Goal: Information Seeking & Learning: Learn about a topic

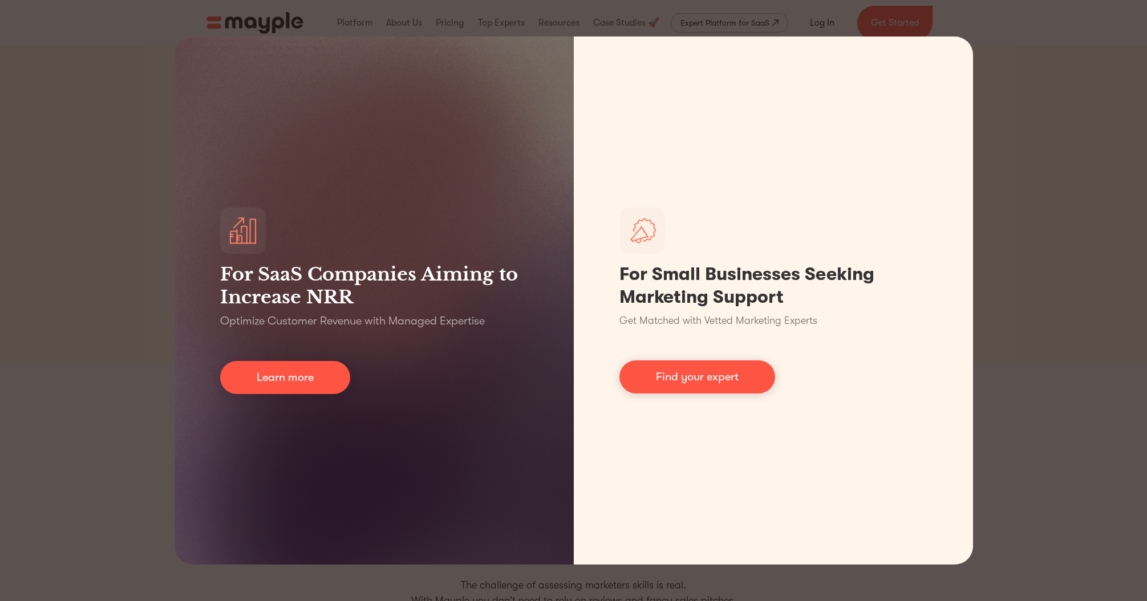
click at [1118, 35] on div "For SaaS Companies Aiming to Increase NRR Optimize Customer Revenue with Manage…" at bounding box center [573, 300] width 1147 height 601
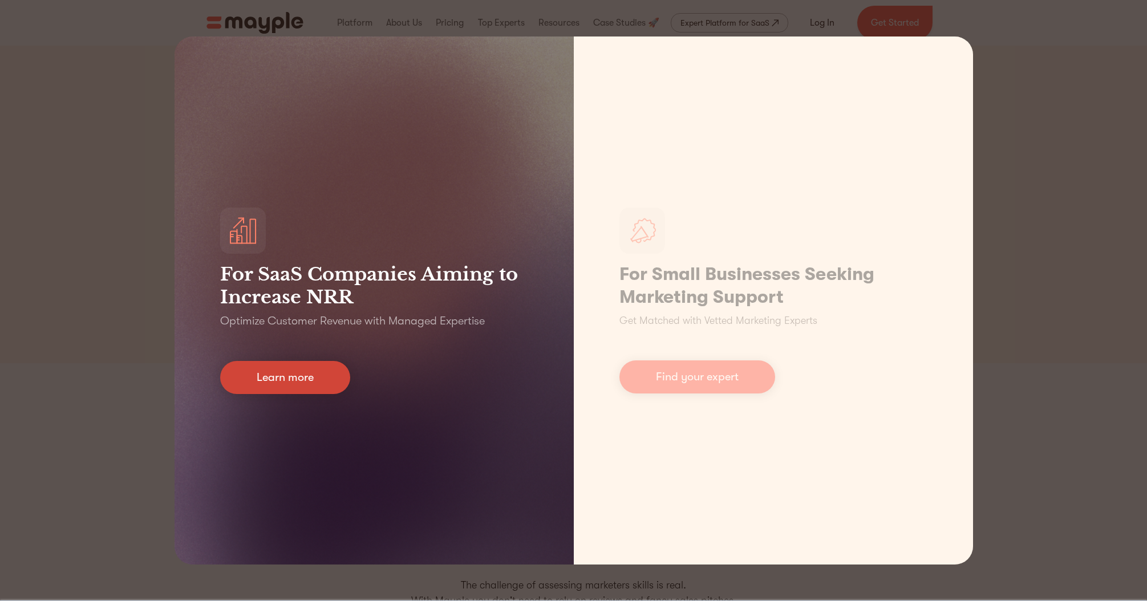
click at [255, 378] on link "Learn more" at bounding box center [285, 377] width 130 height 33
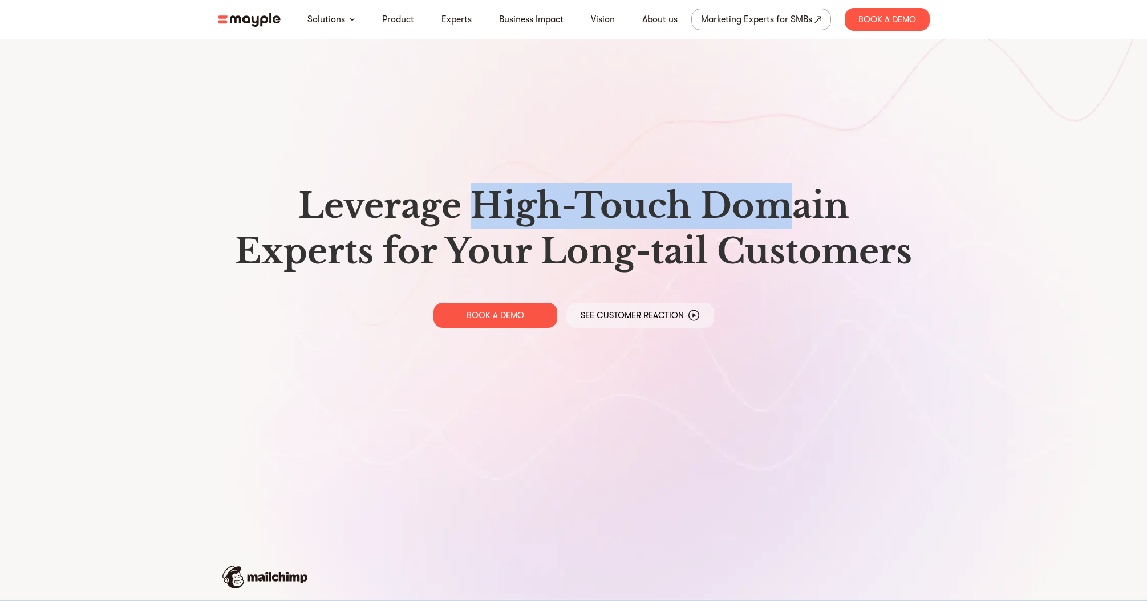
drag, startPoint x: 477, startPoint y: 173, endPoint x: 798, endPoint y: 214, distance: 323.6
click at [798, 214] on div "Leverage High-Touch Domain Experts for Your Long-tail Customers BOOK A DEMO See…" at bounding box center [574, 255] width 730 height 511
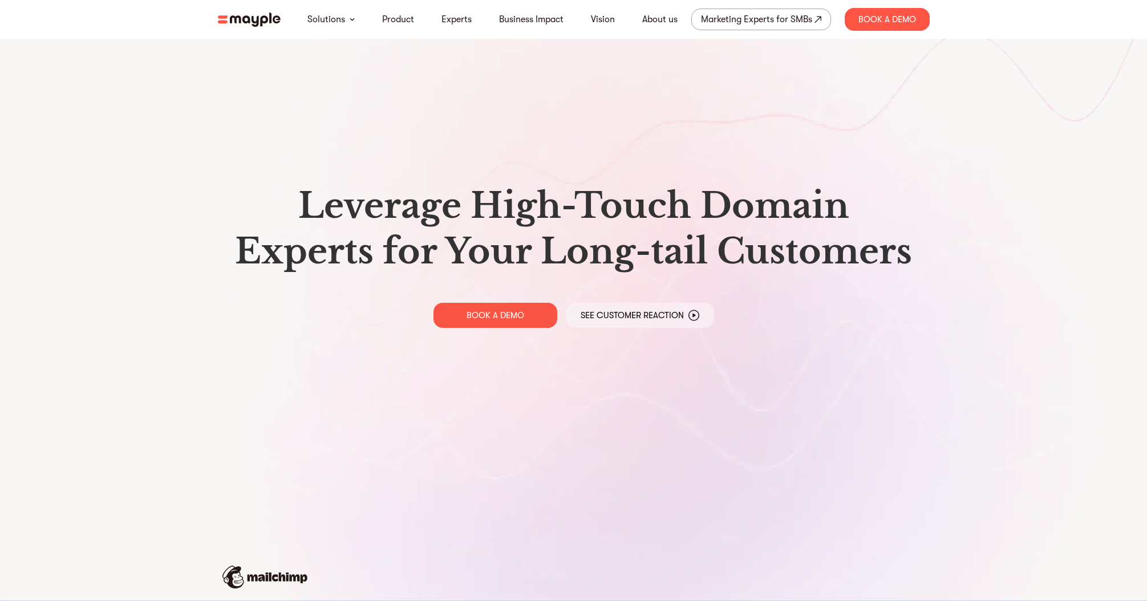
click at [807, 210] on h1 "Leverage High-Touch Domain Experts for Your Long-tail Customers" at bounding box center [573, 228] width 693 height 91
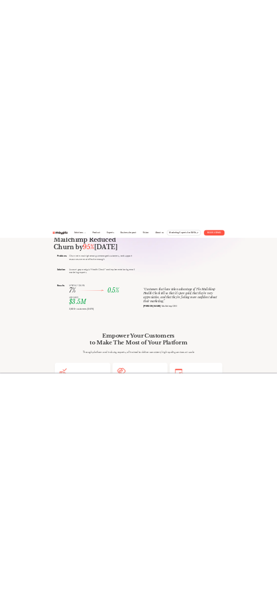
scroll to position [573, 0]
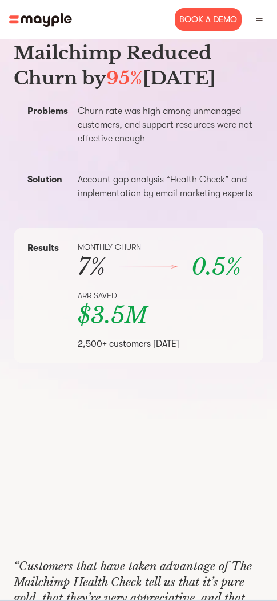
click at [29, 21] on img at bounding box center [40, 20] width 63 height 14
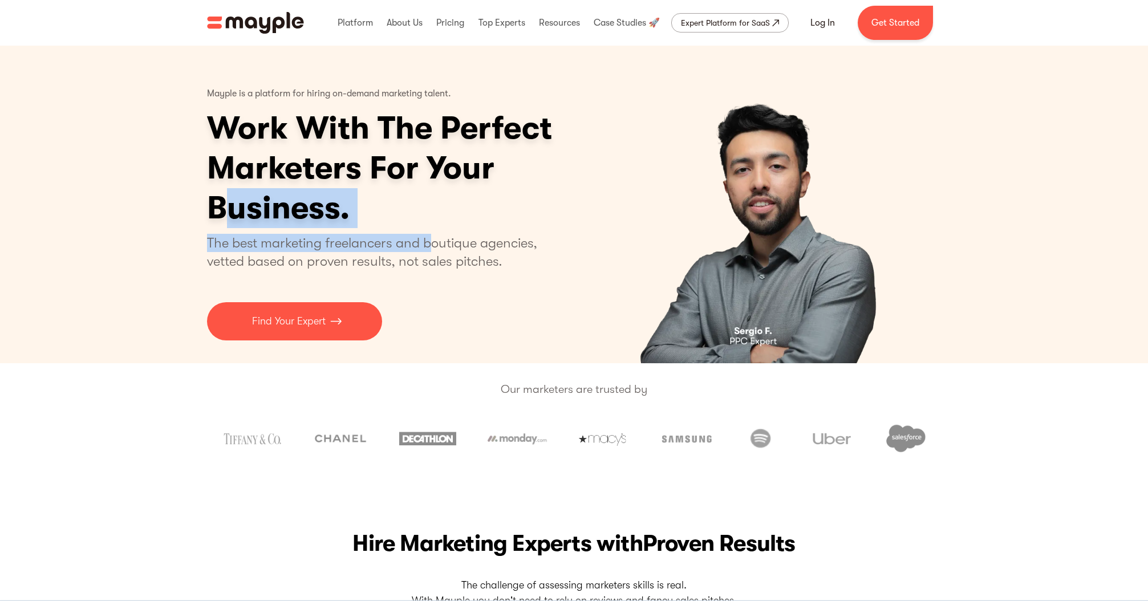
drag, startPoint x: 429, startPoint y: 248, endPoint x: 282, endPoint y: 187, distance: 159.3
click at [222, 193] on div "Mayple is a platform for hiring on-demand marketing talent. Work With The Perfe…" at bounding box center [423, 210] width 433 height 261
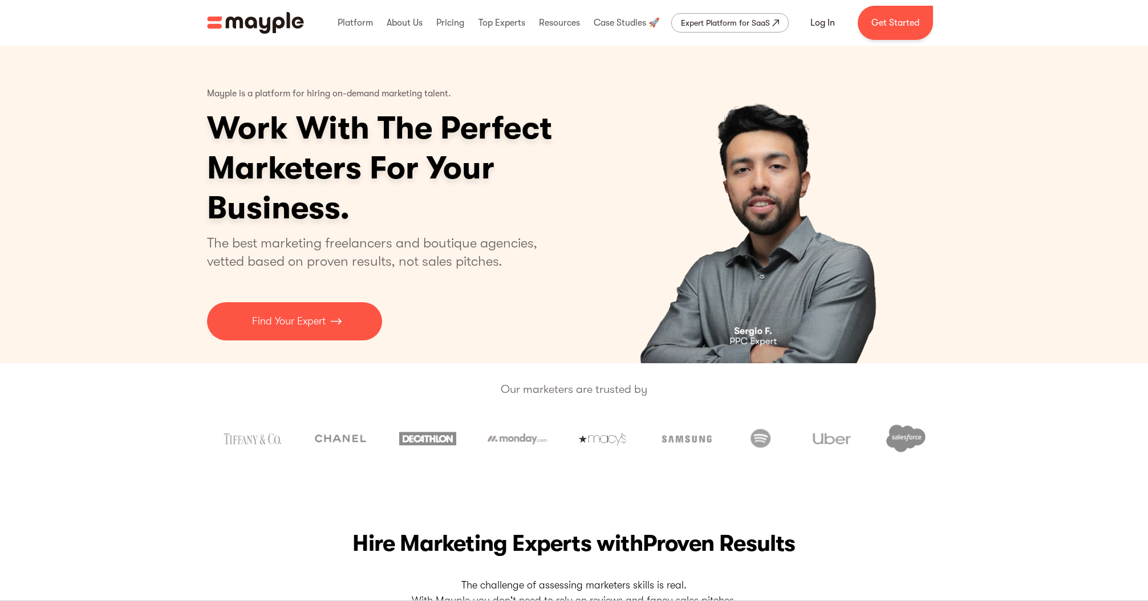
click at [482, 184] on h1 "Work With The Perfect Marketers For Your Business." at bounding box center [423, 168] width 433 height 120
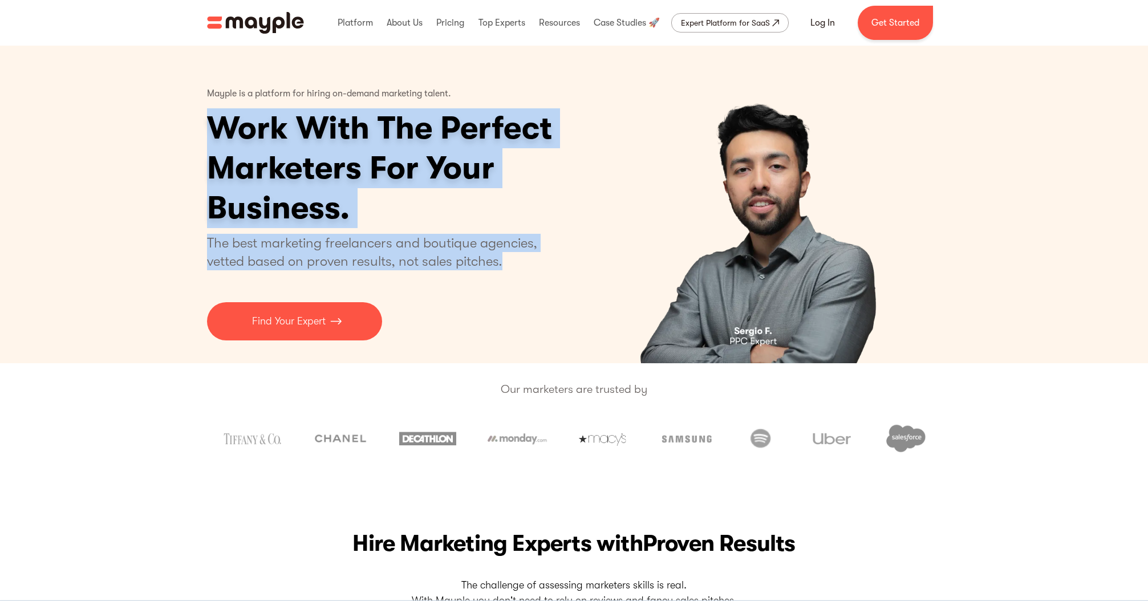
drag, startPoint x: 579, startPoint y: 275, endPoint x: 158, endPoint y: 115, distance: 450.8
click at [158, 115] on div "Mayple is a platform for hiring on-demand marketing talent. Work With The Perfe…" at bounding box center [574, 205] width 1148 height 318
click at [159, 115] on div "Mayple is a platform for hiring on-demand marketing talent. Work With The Perfe…" at bounding box center [574, 205] width 1148 height 318
